Goal: Complete application form

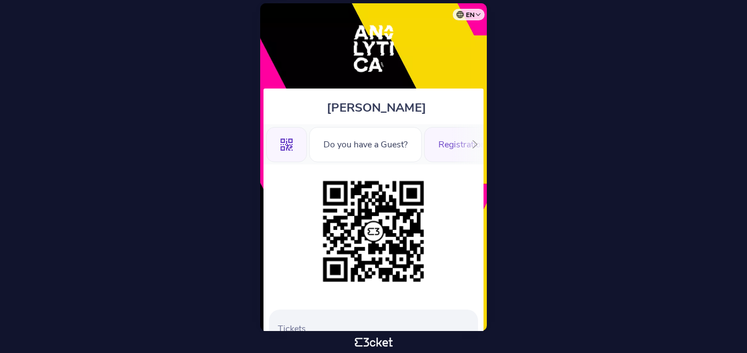
click at [438, 152] on div "Registration Form" at bounding box center [473, 144] width 99 height 35
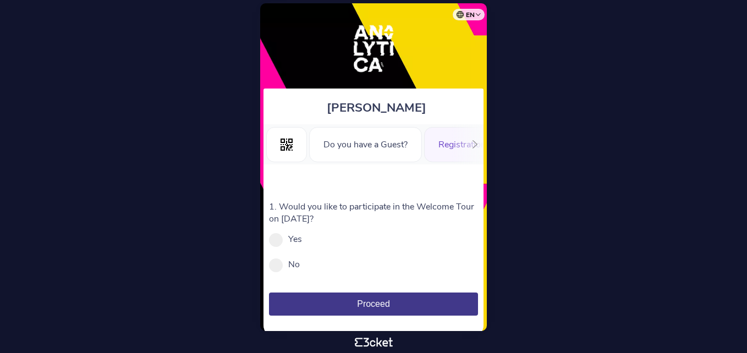
scroll to position [21, 0]
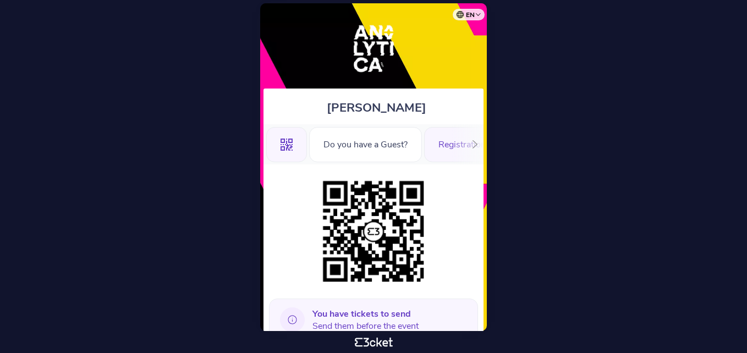
click at [449, 134] on div "Registration Form" at bounding box center [473, 144] width 99 height 35
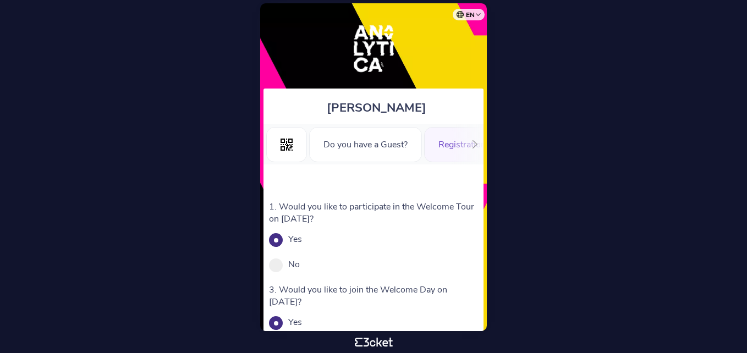
click at [291, 243] on label "Yes" at bounding box center [295, 239] width 14 height 12
click at [302, 243] on input "Yes" at bounding box center [308, 245] width 12 height 12
click at [298, 238] on label "Yes" at bounding box center [295, 239] width 14 height 12
click at [302, 239] on input "Yes" at bounding box center [308, 245] width 12 height 12
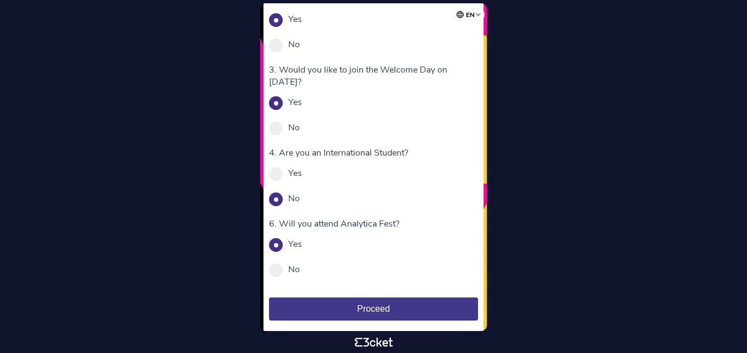
click at [360, 302] on button "Proceed" at bounding box center [373, 309] width 209 height 23
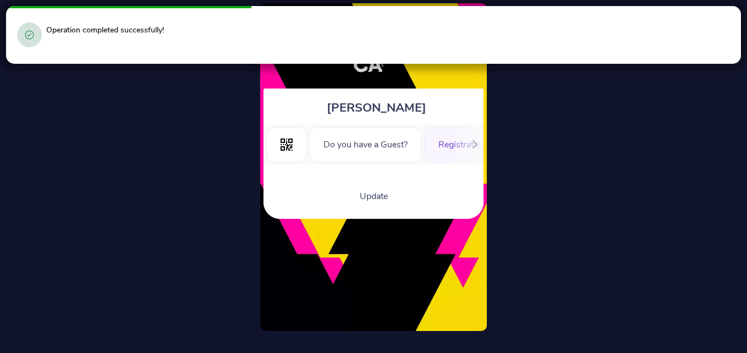
click at [474, 144] on icon at bounding box center [475, 144] width 8 height 8
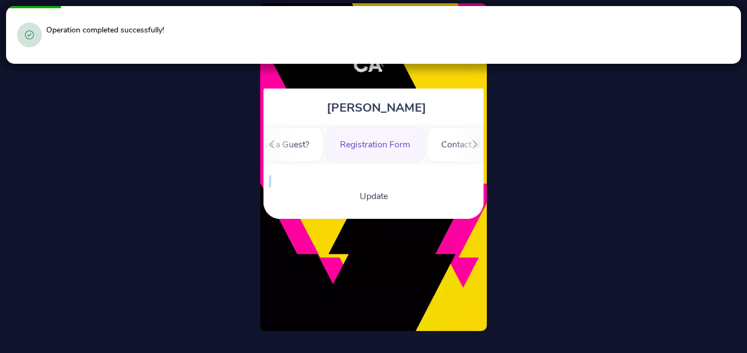
click at [474, 144] on icon at bounding box center [475, 144] width 8 height 8
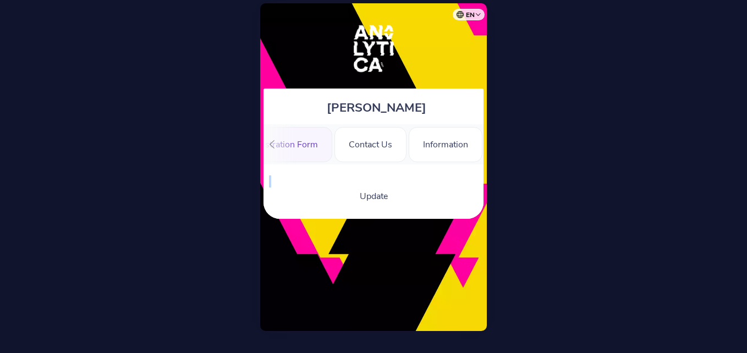
scroll to position [0, 194]
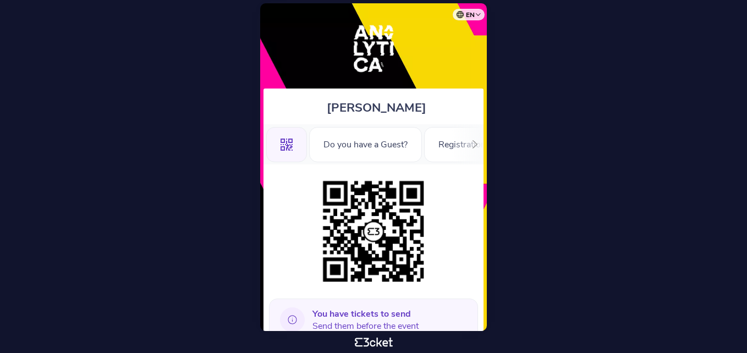
click at [473, 145] on icon at bounding box center [475, 144] width 8 height 8
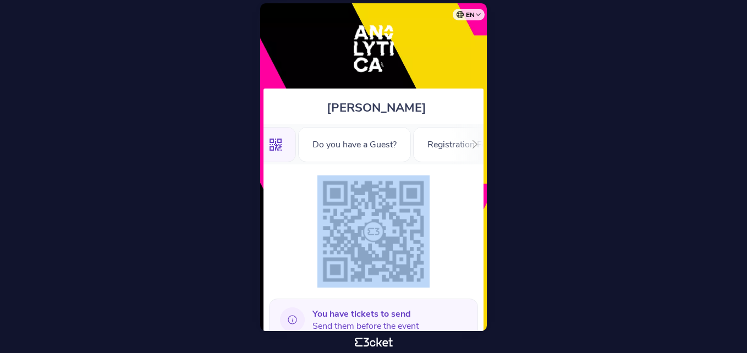
click at [473, 145] on icon at bounding box center [475, 144] width 8 height 8
drag, startPoint x: 473, startPoint y: 145, endPoint x: 435, endPoint y: 145, distance: 38.0
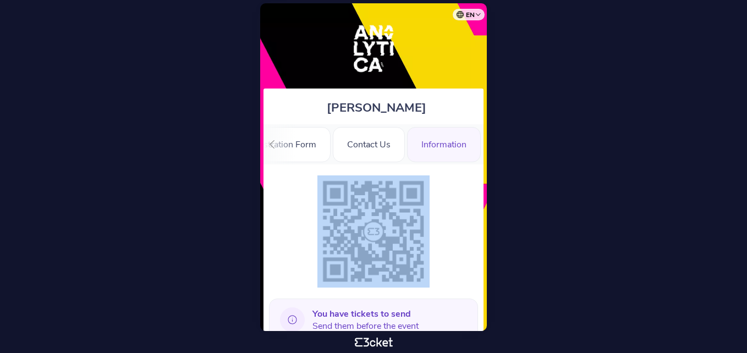
click at [435, 145] on div "Information" at bounding box center [444, 144] width 74 height 35
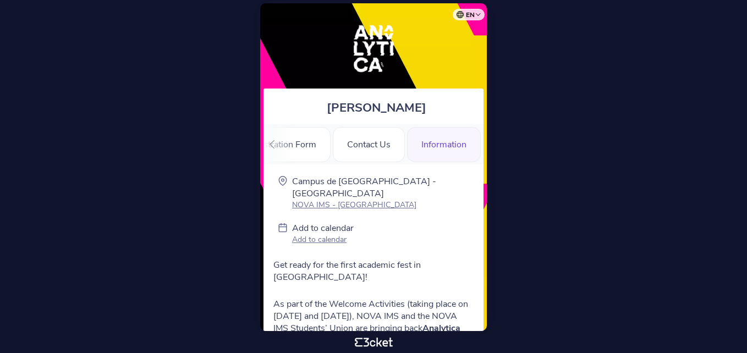
click at [272, 146] on icon at bounding box center [272, 144] width 5 height 8
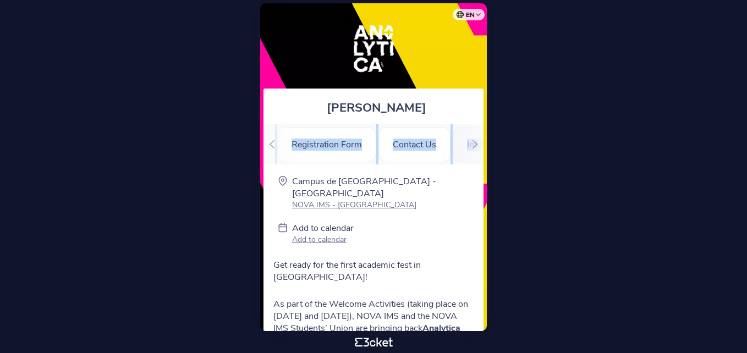
click at [272, 146] on icon at bounding box center [272, 144] width 5 height 8
click at [298, 146] on div ".st0{fill-rule:evenodd;clip-rule:evenodd;}" at bounding box center [286, 144] width 41 height 35
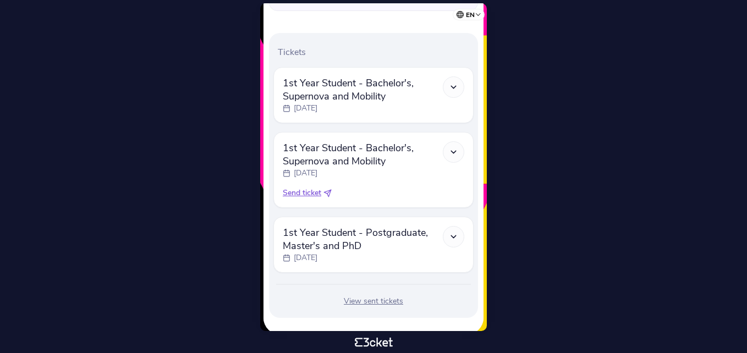
scroll to position [345, 0]
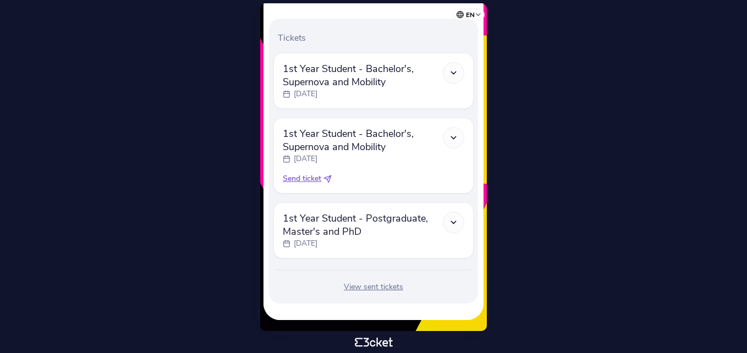
click at [384, 290] on div "View sent tickets" at bounding box center [374, 287] width 200 height 11
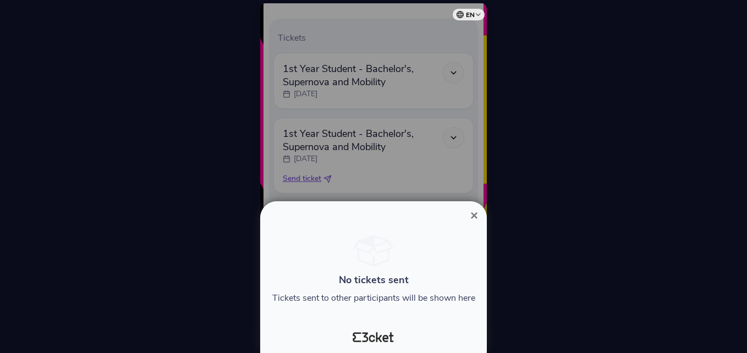
click at [475, 139] on div at bounding box center [373, 176] width 747 height 353
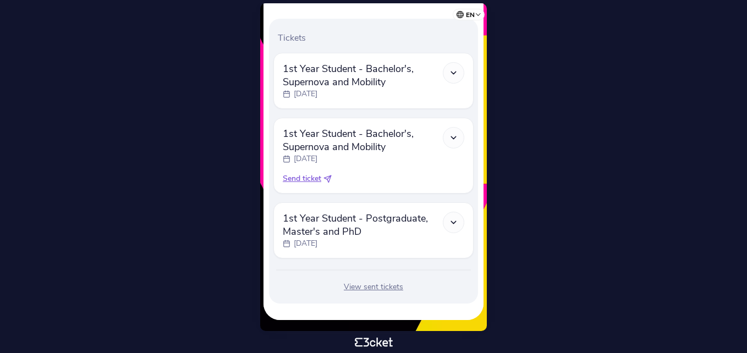
click at [452, 69] on icon at bounding box center [453, 72] width 9 height 9
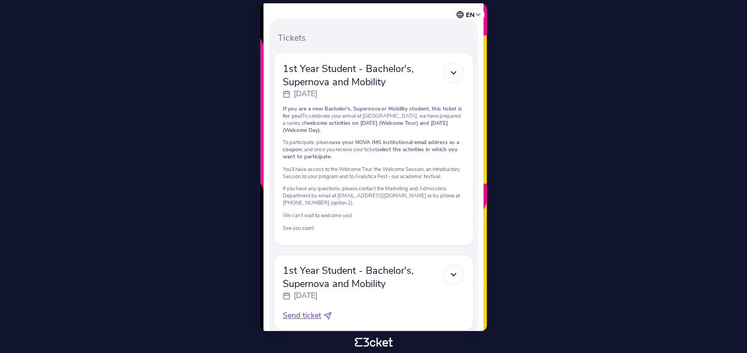
scroll to position [455, 0]
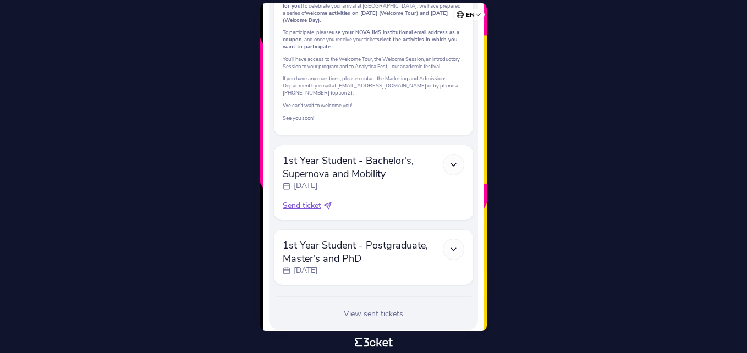
click at [446, 168] on div at bounding box center [453, 164] width 21 height 21
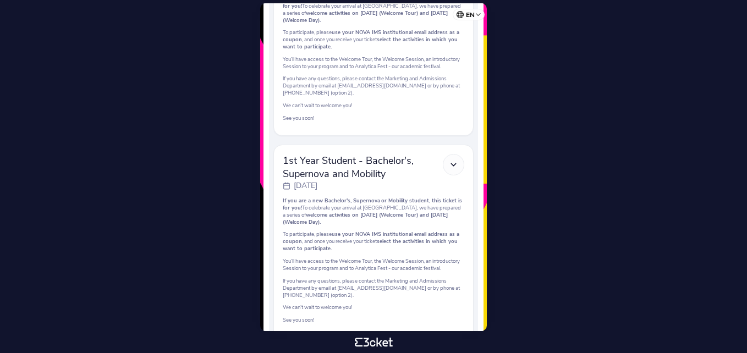
scroll to position [628, 0]
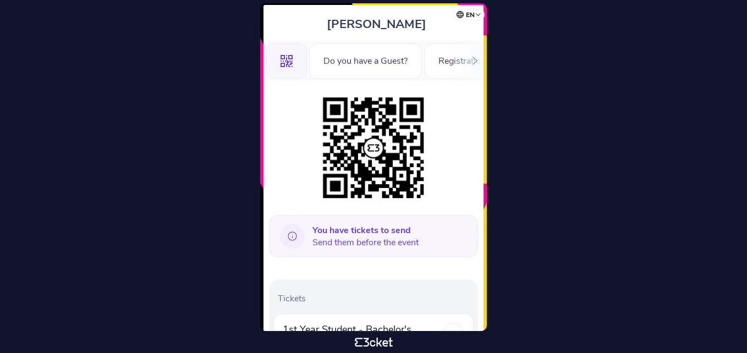
scroll to position [82, 0]
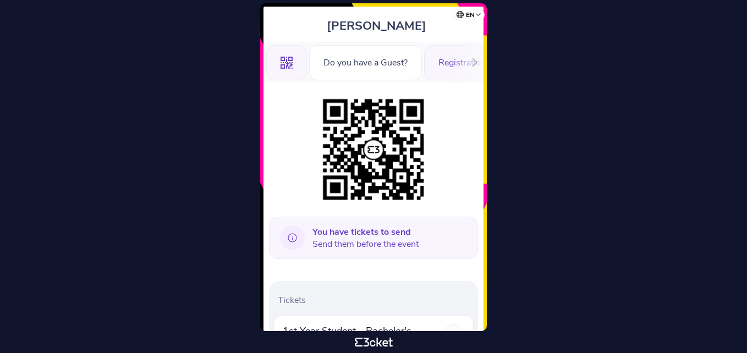
click at [434, 62] on div "Registration Form" at bounding box center [473, 62] width 99 height 35
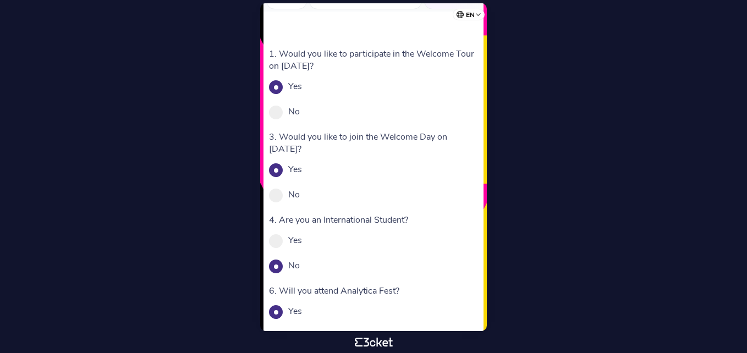
scroll to position [143, 0]
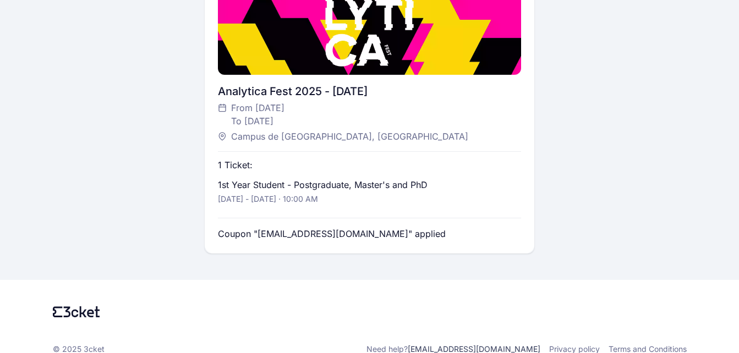
scroll to position [324, 0]
